Goal: Ask a question: Seek information or help from site administrators or community

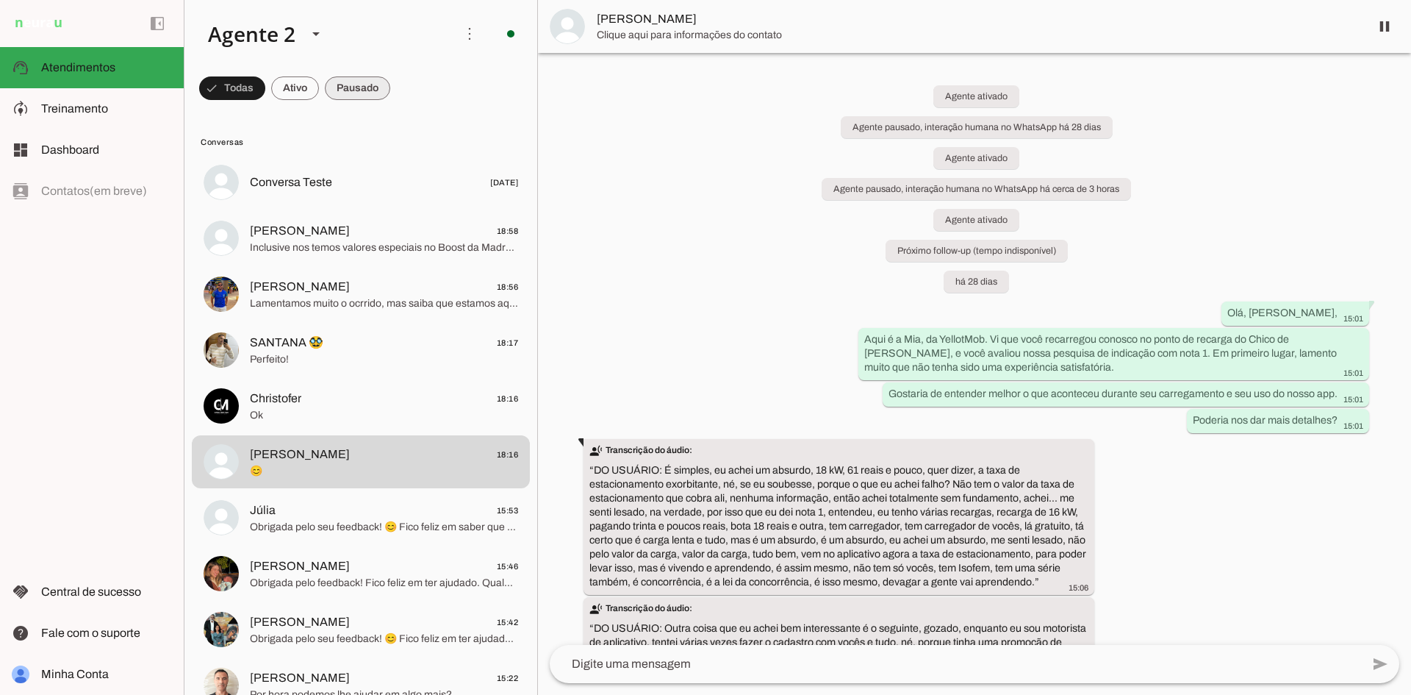
click at [345, 79] on span at bounding box center [357, 88] width 65 height 35
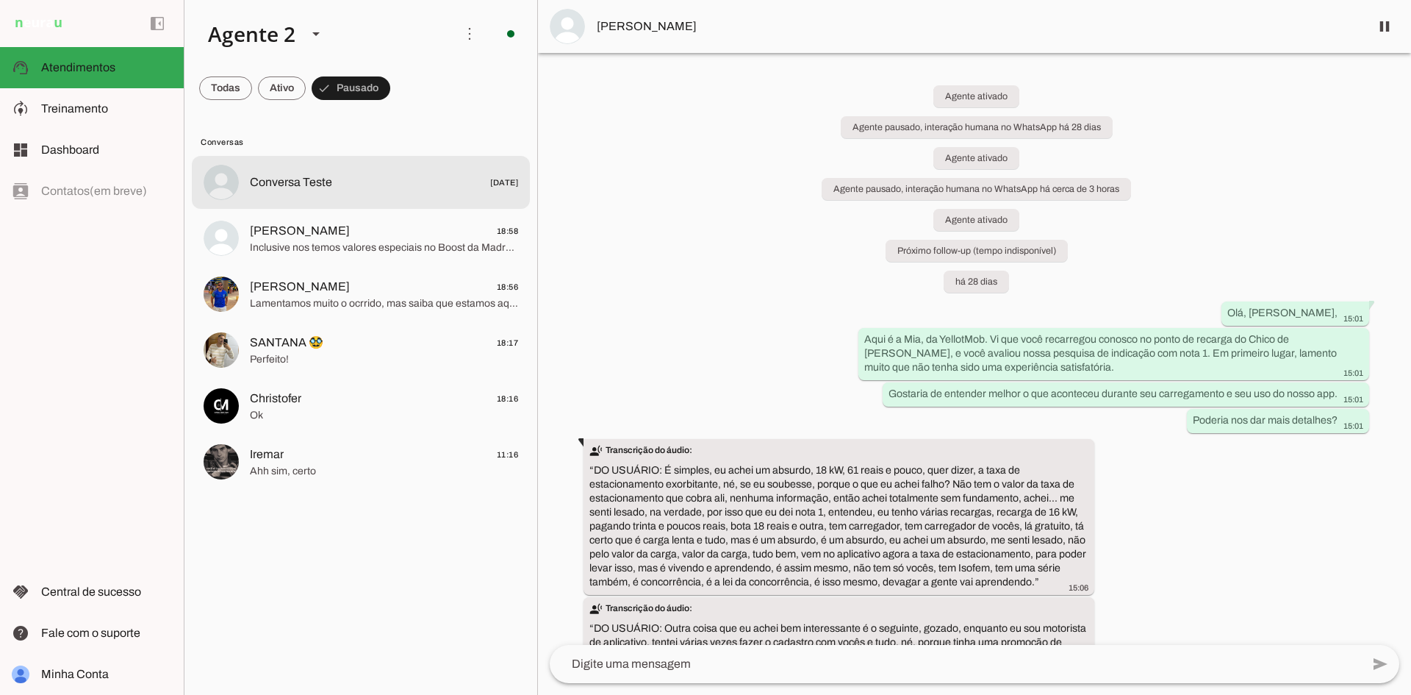
click at [287, 171] on md-item "Conversa Teste [DATE]" at bounding box center [361, 182] width 338 height 53
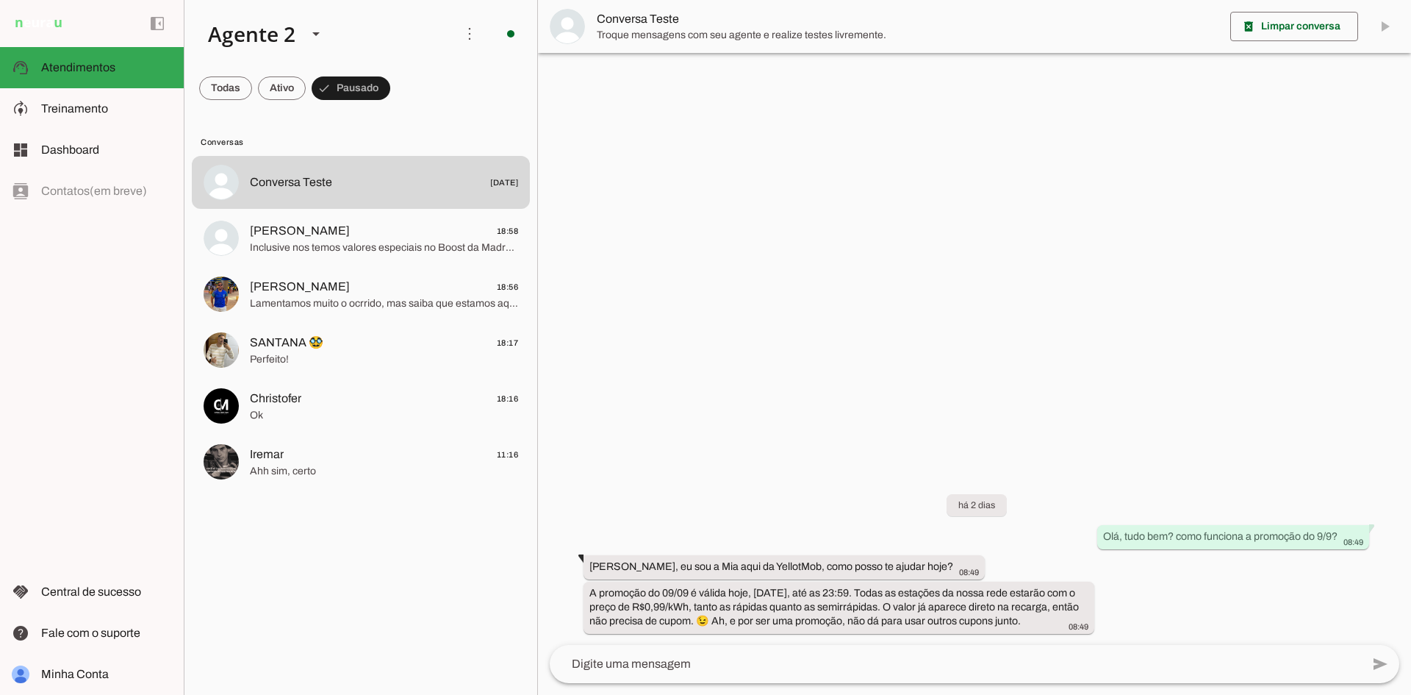
click at [672, 660] on textarea at bounding box center [955, 664] width 811 height 18
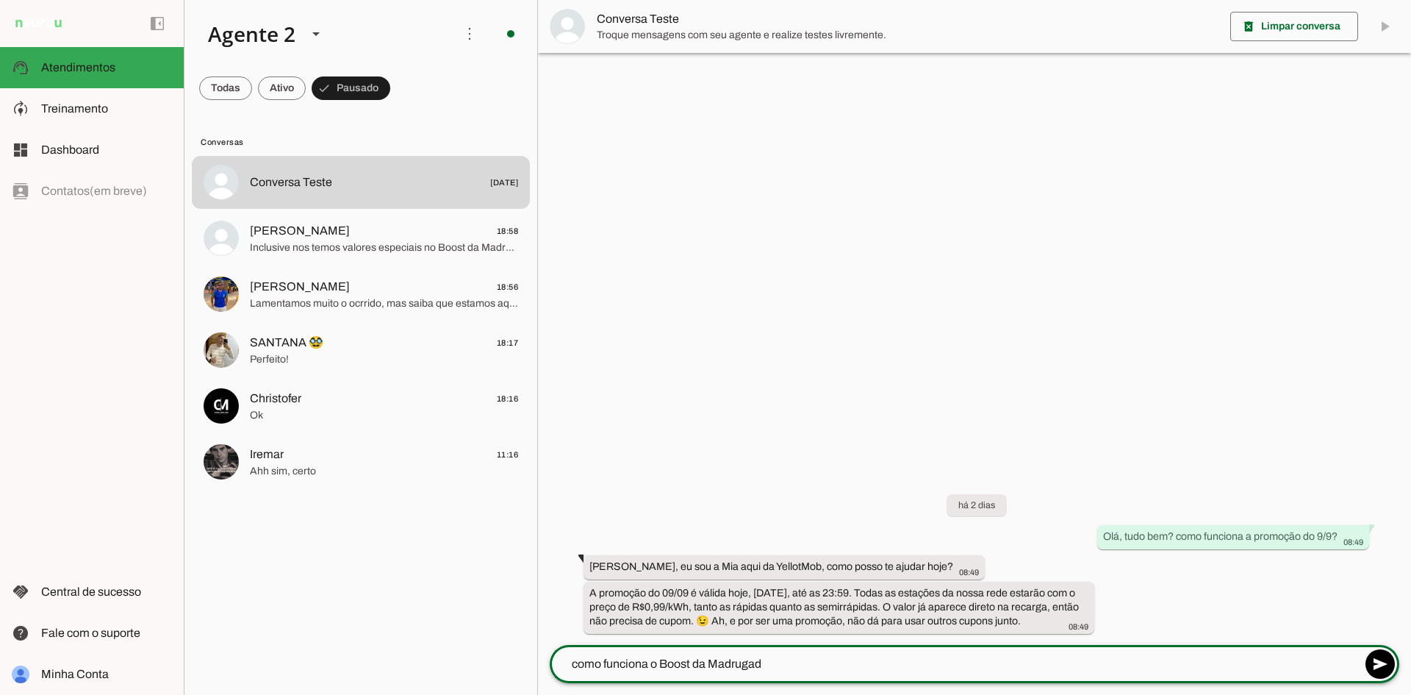
type textarea "como funciona o Boost da Madrugada"
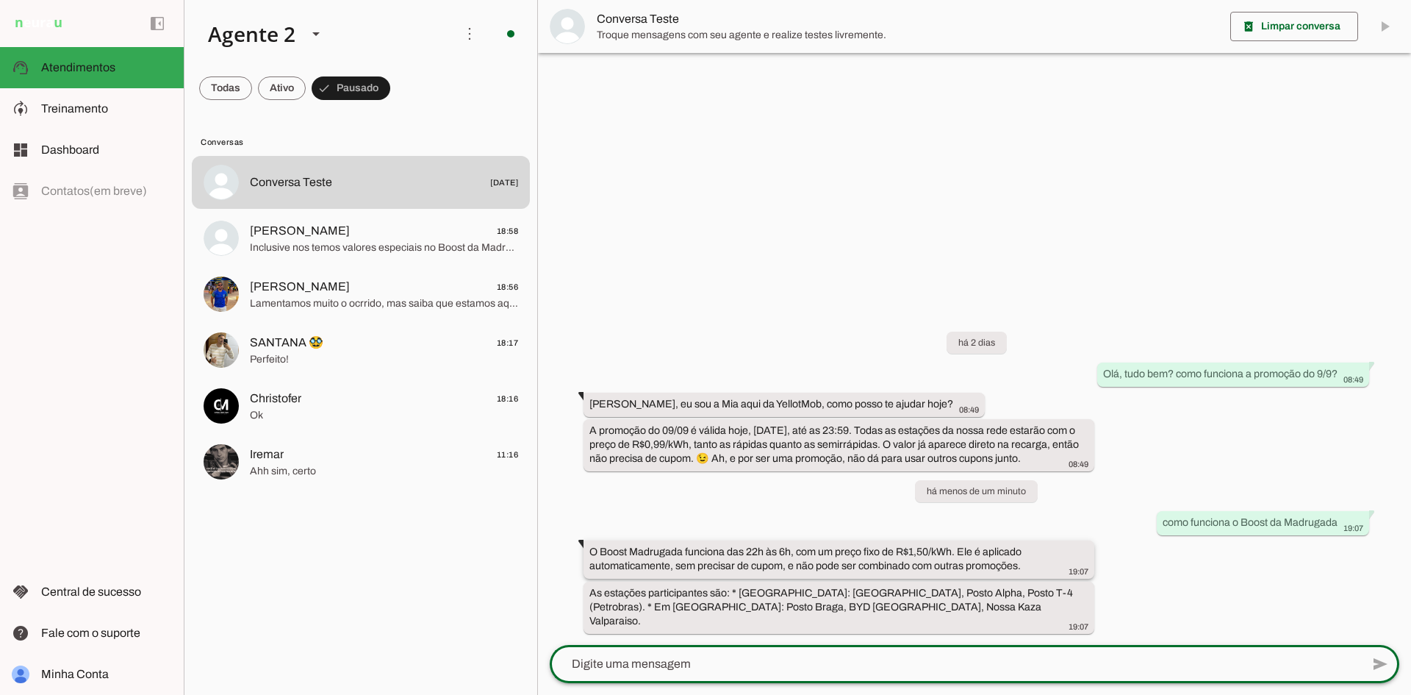
click at [0, 0] on slot "O Boost Madrugada funciona das 22h às 6h, com um preço fixo de R$1,50/kWh. Ele …" at bounding box center [0, 0] width 0 height 0
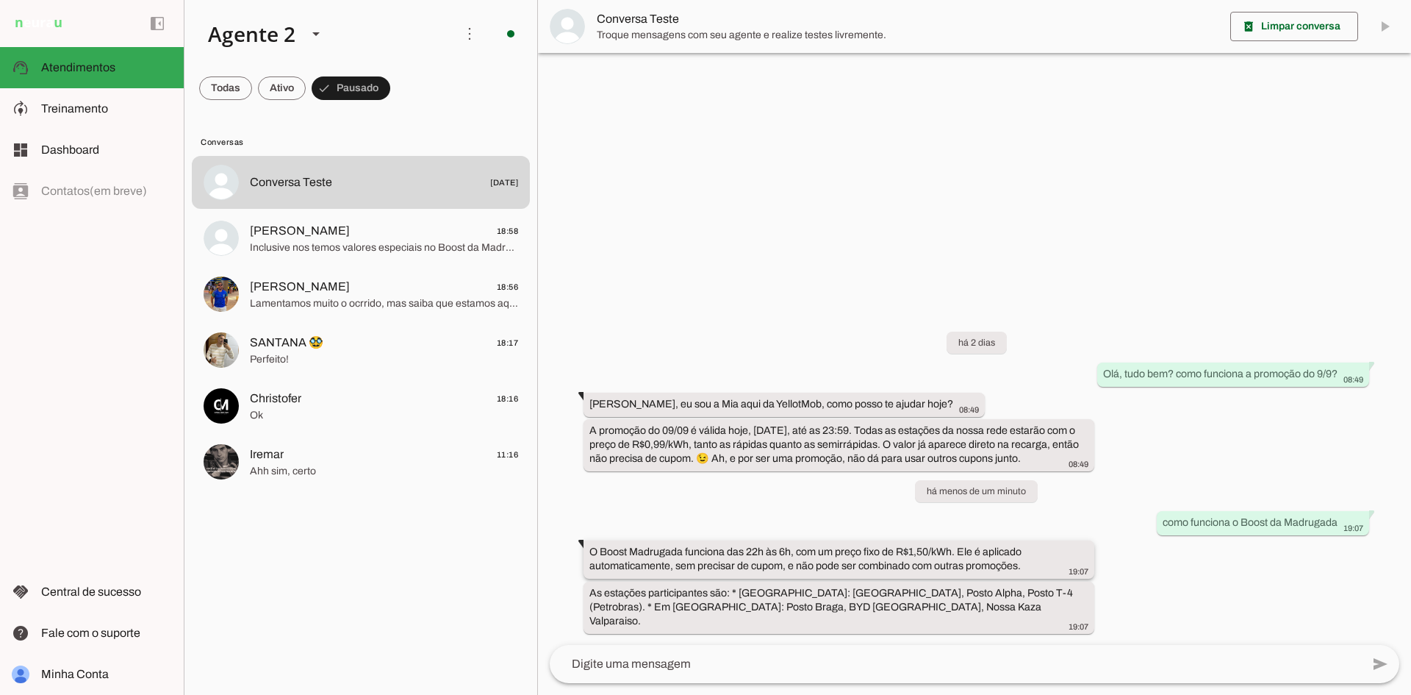
click at [0, 0] on slot "O Boost Madrugada funciona das 22h às 6h, com um preço fixo de R$1,50/kWh. Ele …" at bounding box center [0, 0] width 0 height 0
click at [0, 0] on slot "As estações participantes são: * [GEOGRAPHIC_DATA]: [GEOGRAPHIC_DATA], Posto Al…" at bounding box center [0, 0] width 0 height 0
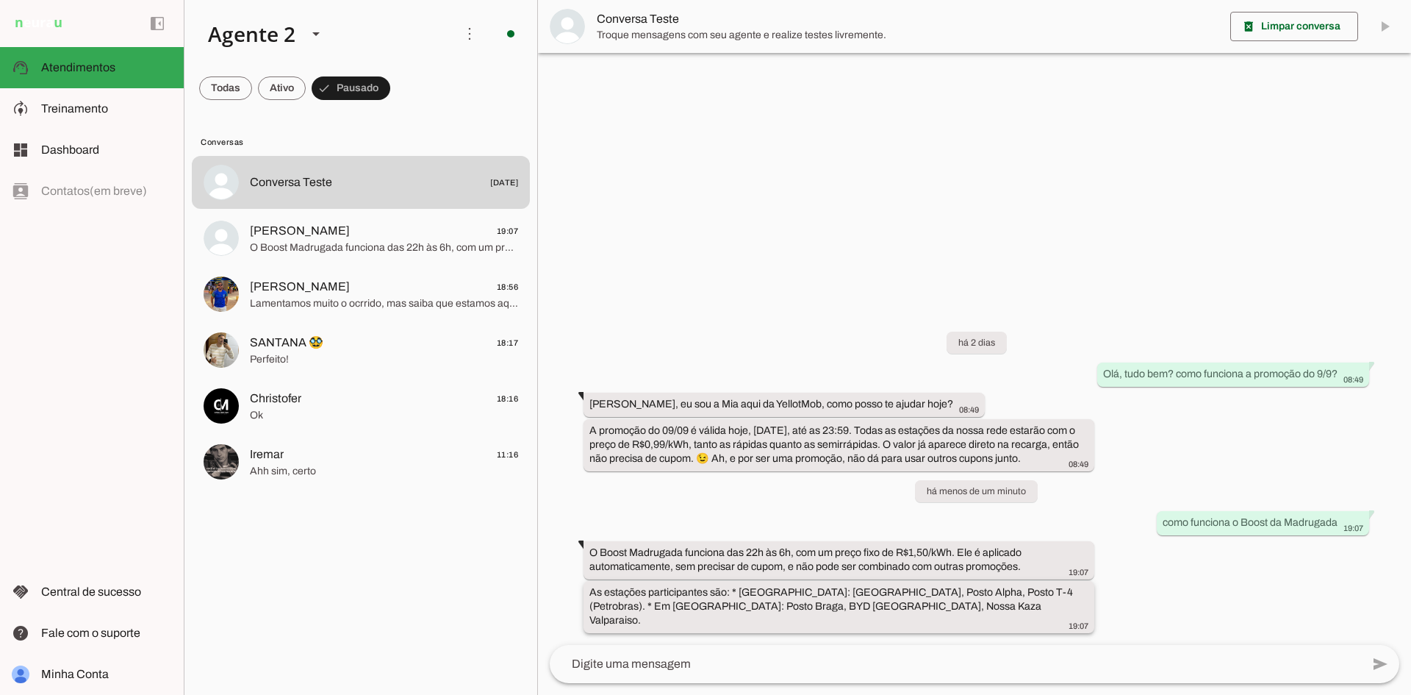
click at [0, 0] on slot "As estações participantes são: * [GEOGRAPHIC_DATA]: [GEOGRAPHIC_DATA], Posto Al…" at bounding box center [0, 0] width 0 height 0
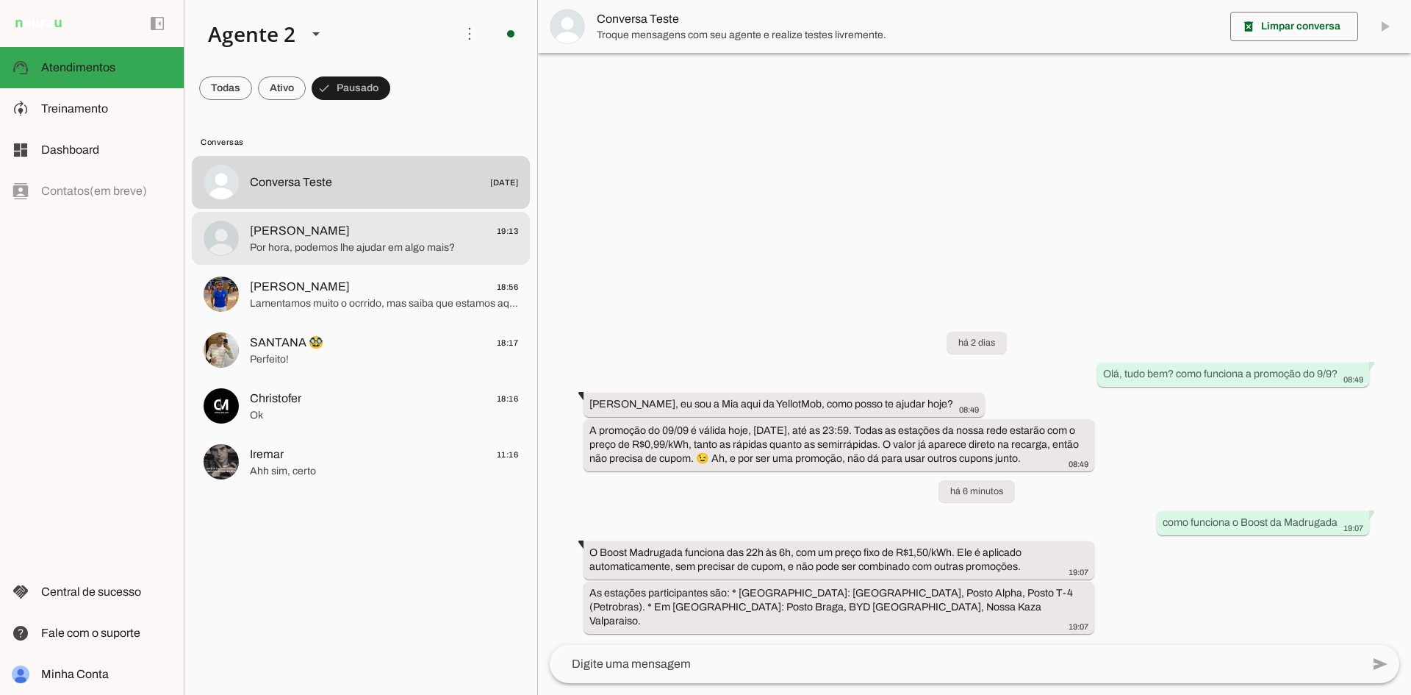
click at [412, 255] on div at bounding box center [384, 238] width 268 height 36
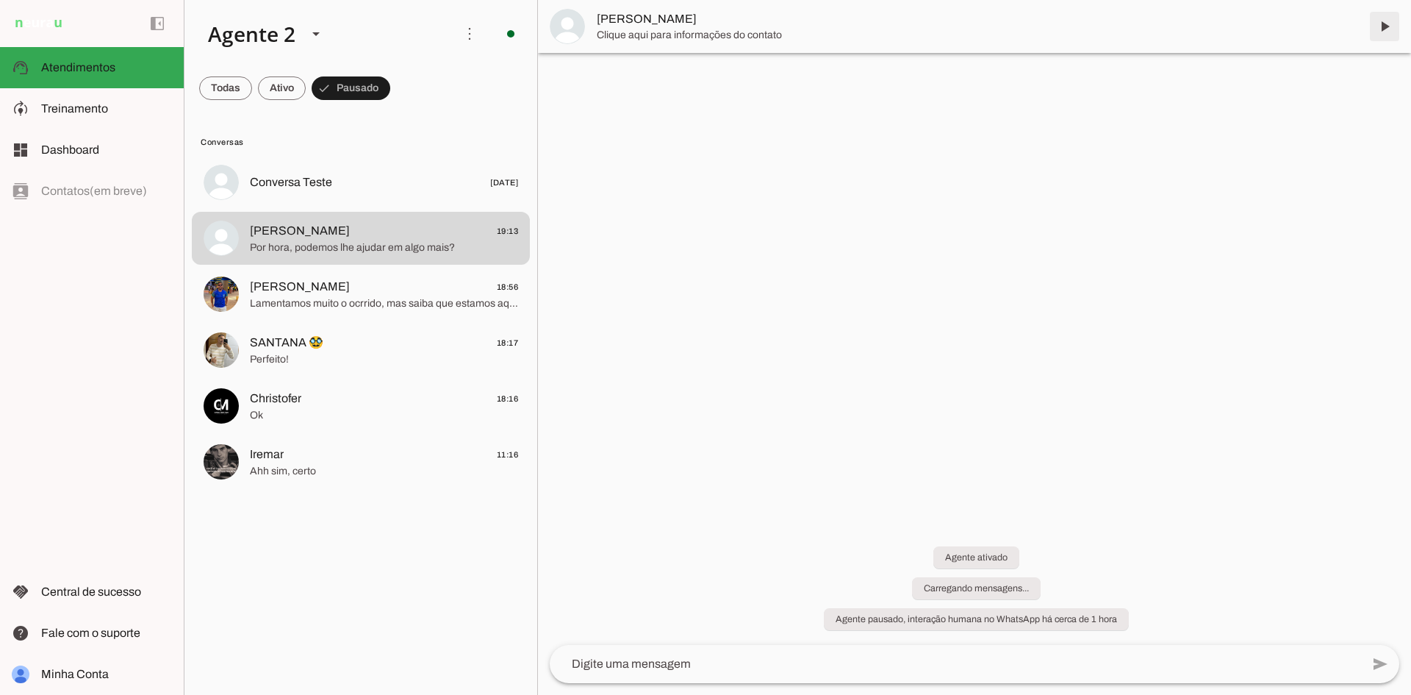
click at [1385, 26] on span at bounding box center [1384, 26] width 35 height 35
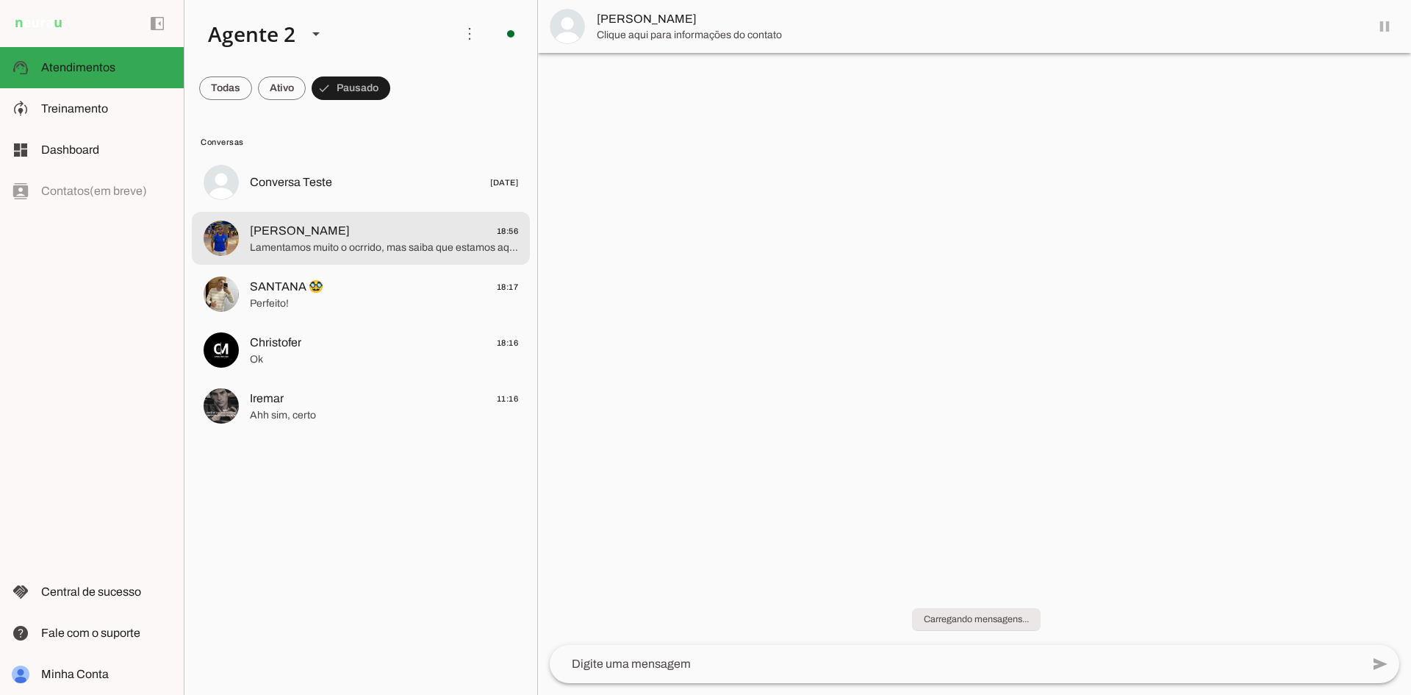
click at [415, 229] on span "[PERSON_NAME] 18:56" at bounding box center [384, 231] width 268 height 18
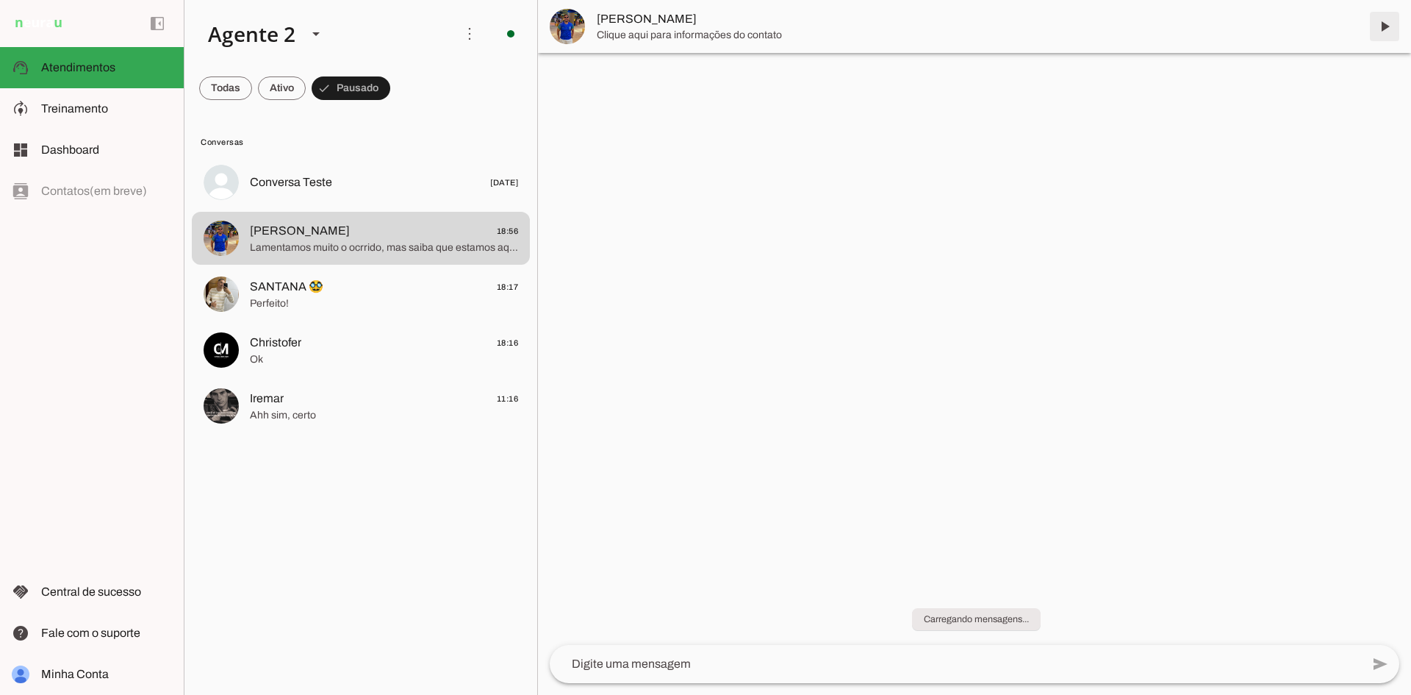
click at [1379, 26] on span at bounding box center [1384, 26] width 35 height 35
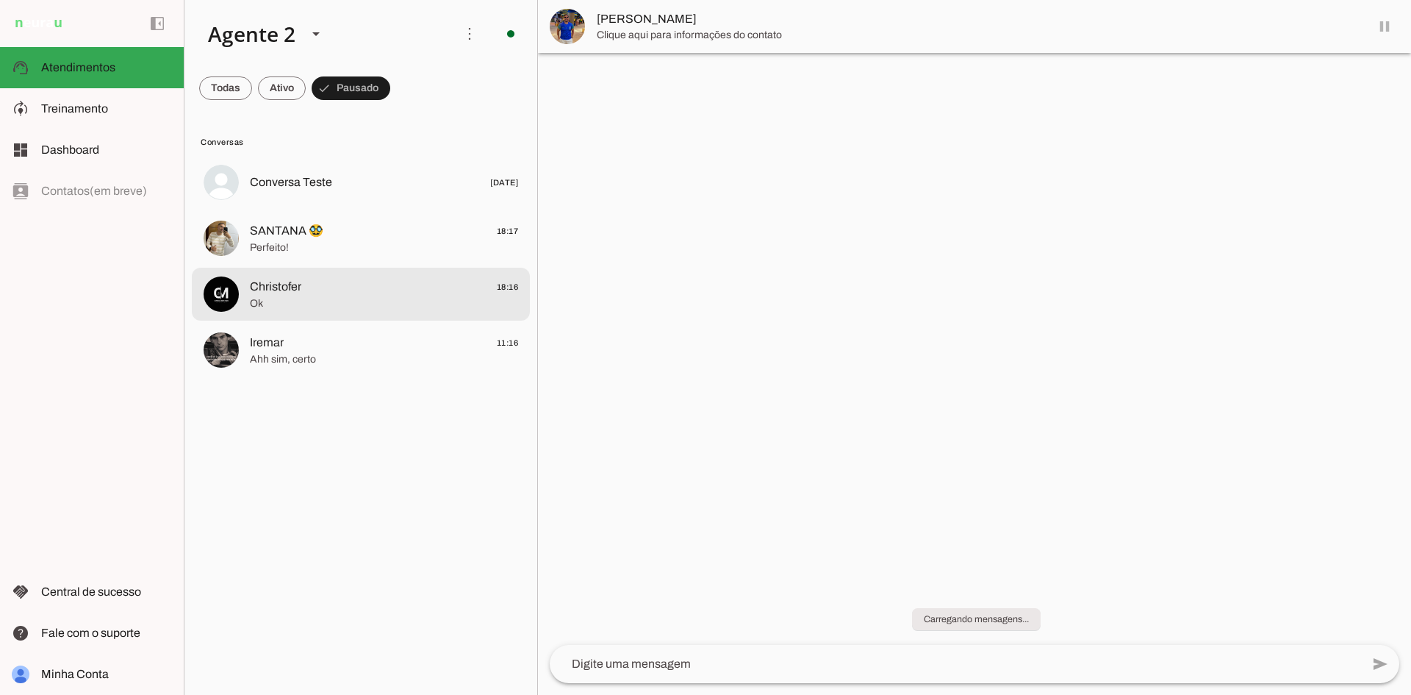
click at [381, 297] on span "Ok" at bounding box center [384, 303] width 268 height 15
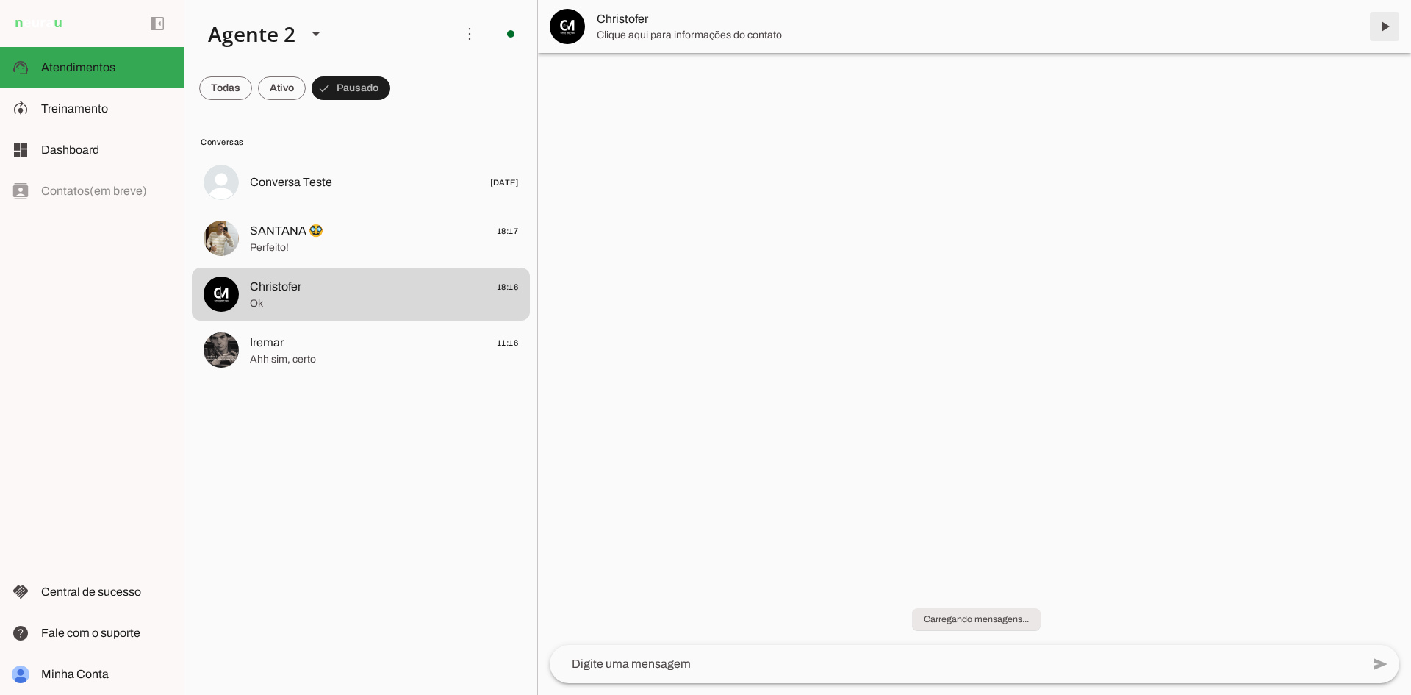
click at [1380, 24] on span at bounding box center [1384, 26] width 35 height 35
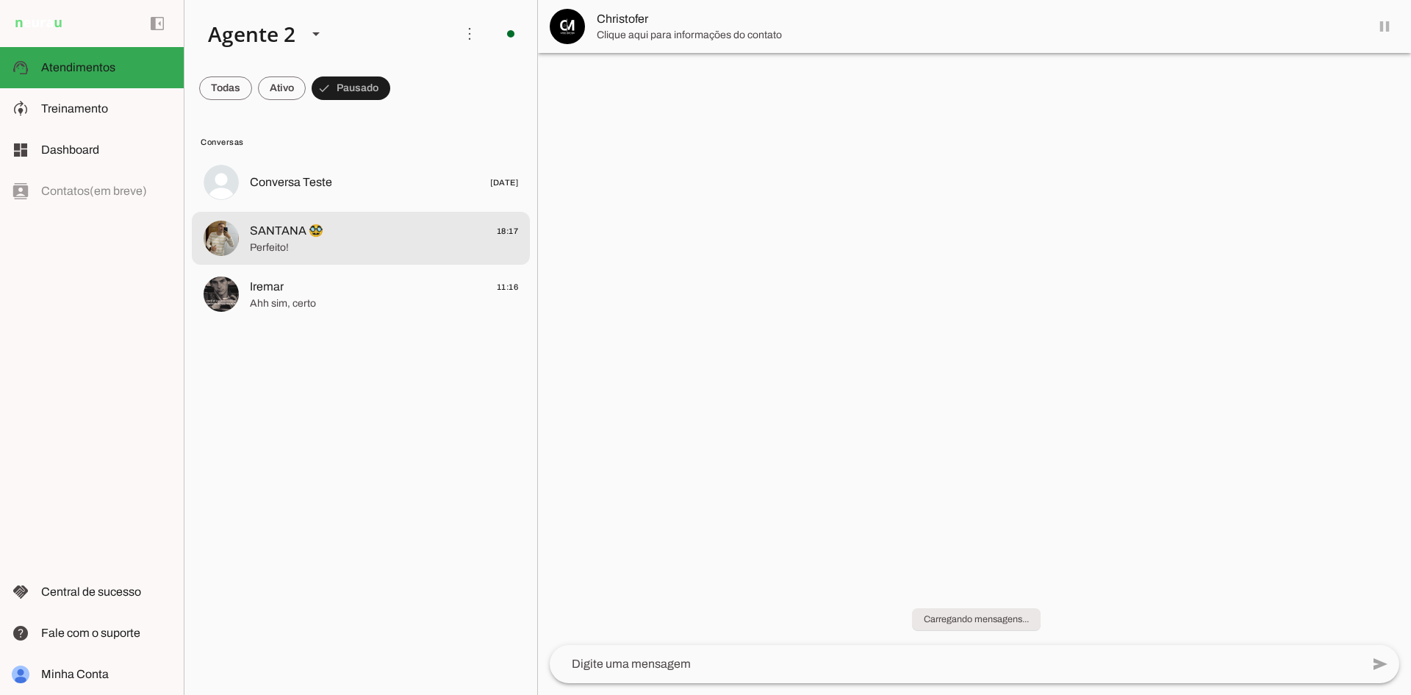
click at [343, 223] on span "SANTANA 🥸 18:17" at bounding box center [384, 231] width 268 height 18
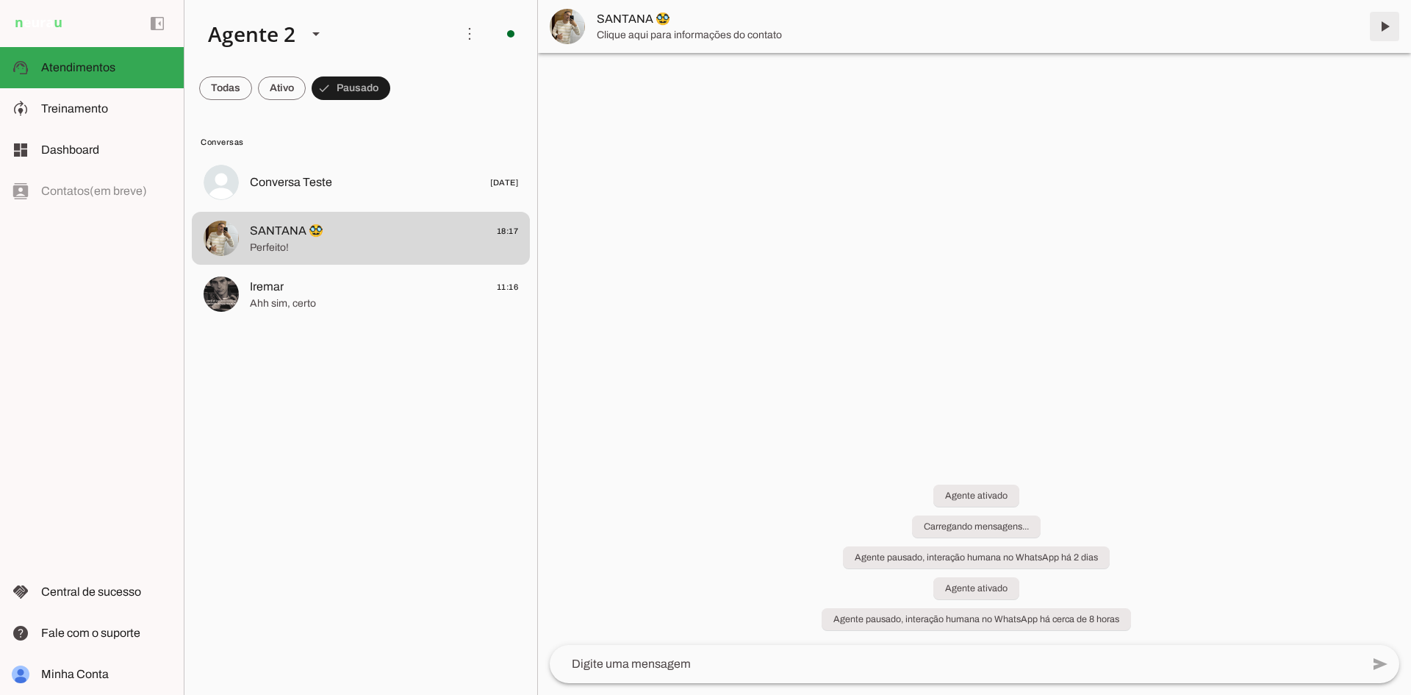
click at [1383, 21] on span at bounding box center [1384, 26] width 35 height 35
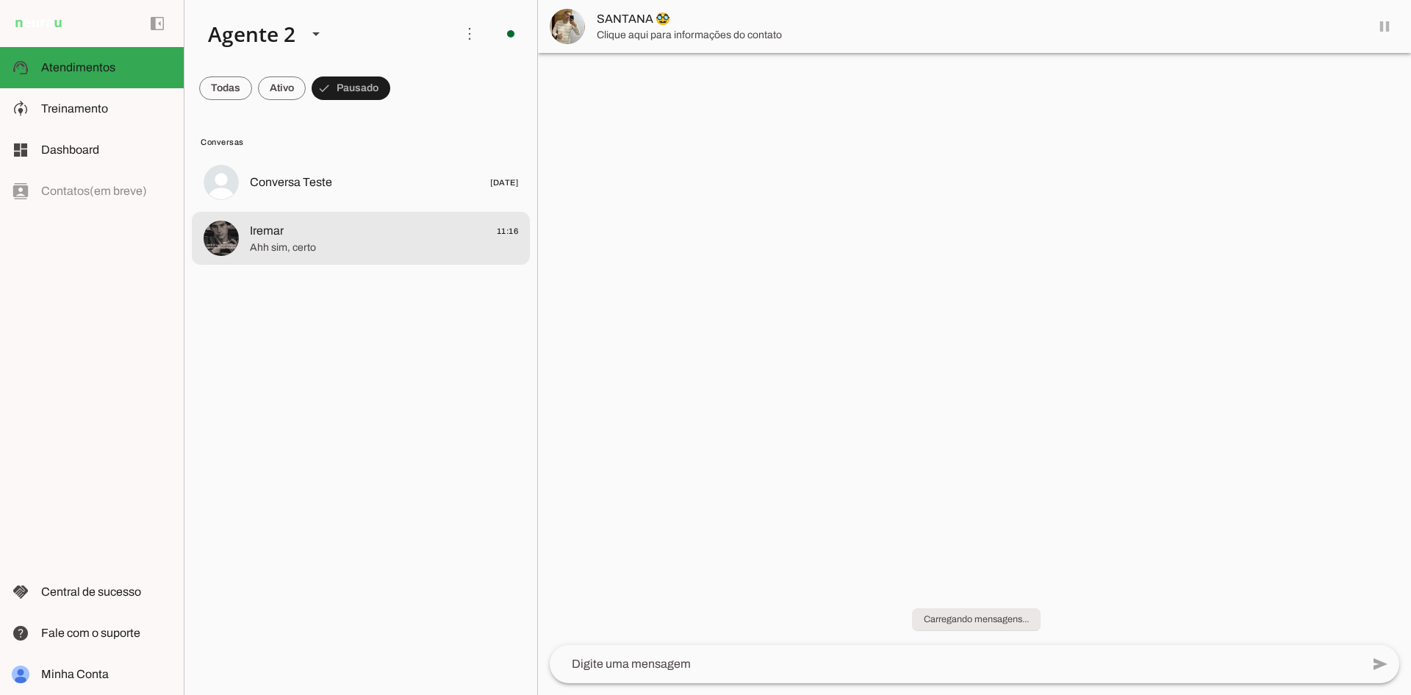
click at [383, 235] on span "Iremar 11:16" at bounding box center [384, 231] width 268 height 18
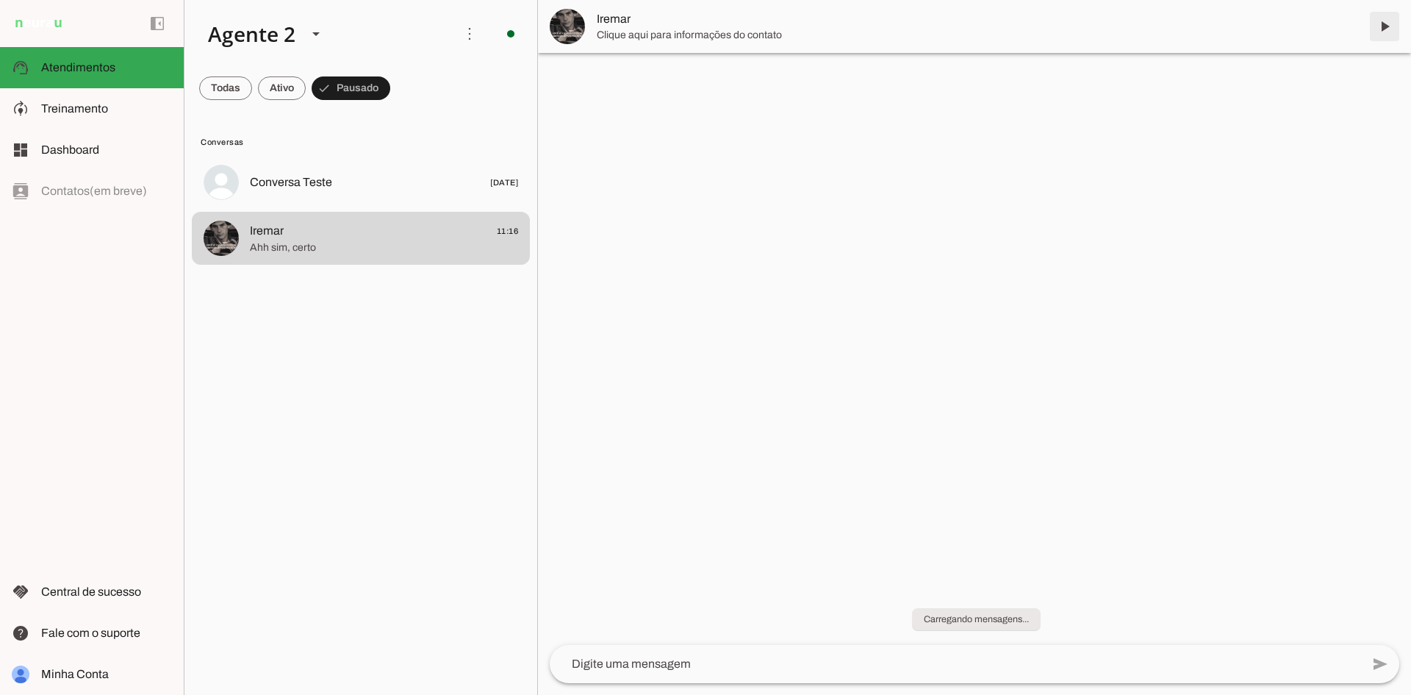
click at [1383, 24] on span at bounding box center [1384, 26] width 35 height 35
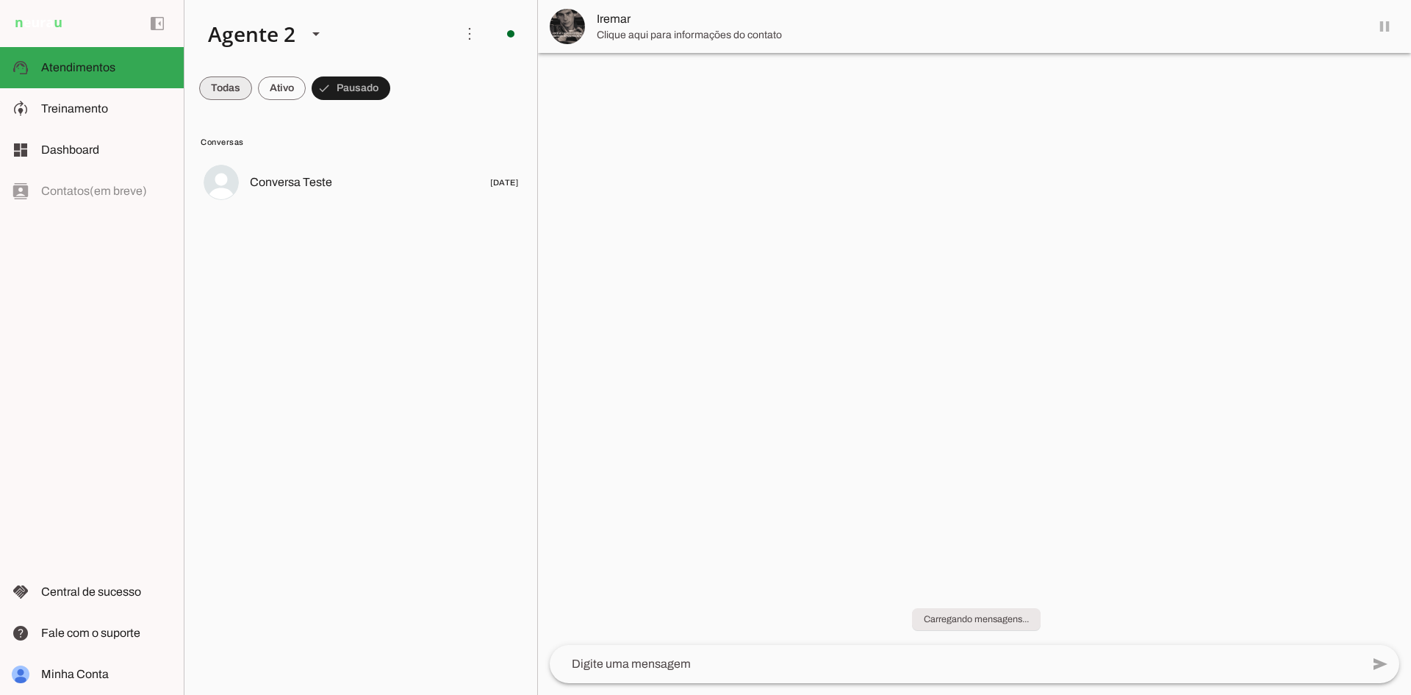
click at [233, 87] on span at bounding box center [225, 88] width 53 height 35
